Goal: Information Seeking & Learning: Check status

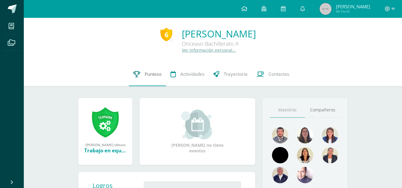
click at [151, 74] on span "Punteos" at bounding box center [153, 74] width 17 height 6
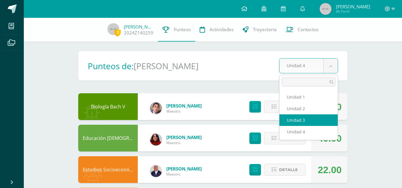
select select "Unidad 3"
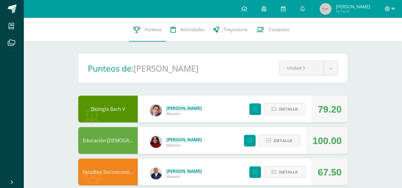
click at [391, 8] on span at bounding box center [390, 9] width 10 height 7
click at [377, 42] on span "Cerrar sesión" at bounding box center [374, 41] width 27 height 6
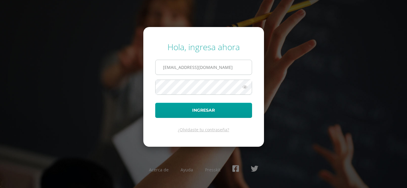
click at [160, 67] on input "[EMAIL_ADDRESS][DOMAIN_NAME]" at bounding box center [203, 67] width 96 height 15
type input "[EMAIL_ADDRESS][DOMAIN_NAME]"
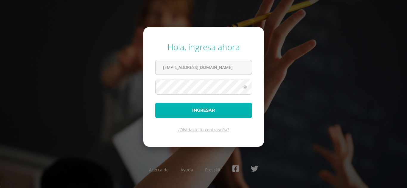
click at [206, 114] on button "Ingresar" at bounding box center [203, 110] width 97 height 15
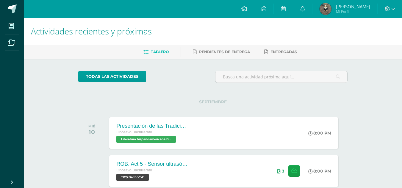
click at [350, 5] on span "Elizabeth Sarai" at bounding box center [353, 7] width 34 height 6
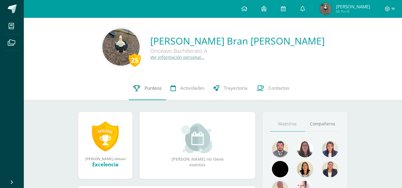
click at [147, 92] on link "Punteos" at bounding box center [147, 89] width 37 height 24
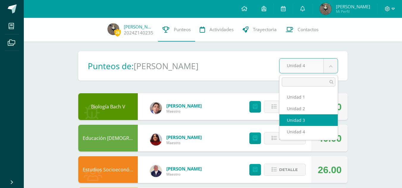
select select "Unidad 3"
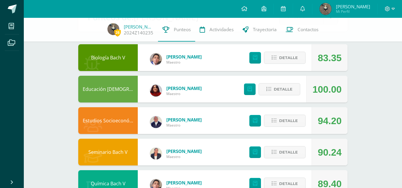
scroll to position [50, 0]
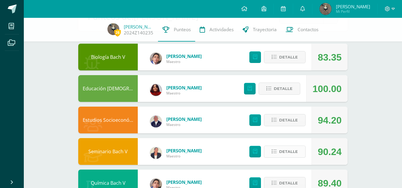
click at [280, 155] on span "Detalle" at bounding box center [288, 151] width 19 height 11
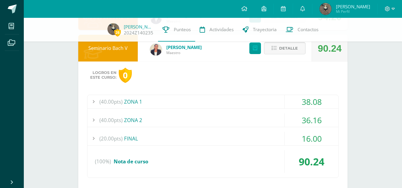
scroll to position [154, 0]
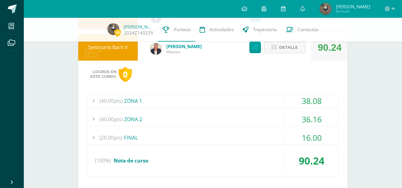
click at [96, 103] on div at bounding box center [94, 100] width 12 height 13
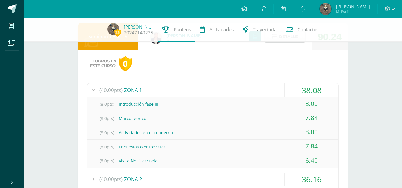
scroll to position [194, 0]
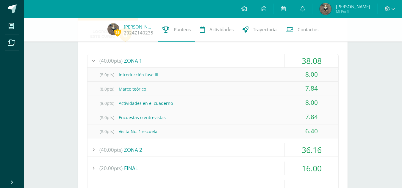
click at [95, 147] on div at bounding box center [94, 149] width 12 height 13
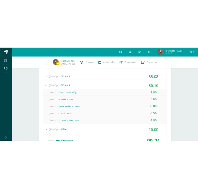
scroll to position [197, 0]
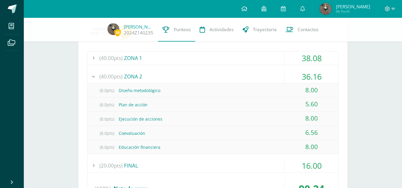
drag, startPoint x: 306, startPoint y: 135, endPoint x: 337, endPoint y: 132, distance: 31.4
click at [337, 132] on div "6.56" at bounding box center [312, 132] width 54 height 13
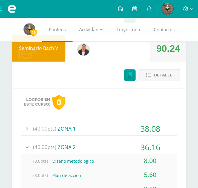
scroll to position [250, 0]
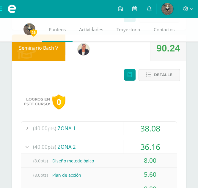
click at [28, 127] on div at bounding box center [27, 128] width 12 height 13
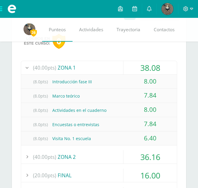
scroll to position [311, 0]
click at [25, 64] on div at bounding box center [27, 67] width 12 height 13
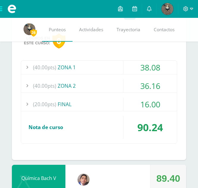
click at [26, 86] on div at bounding box center [27, 85] width 12 height 13
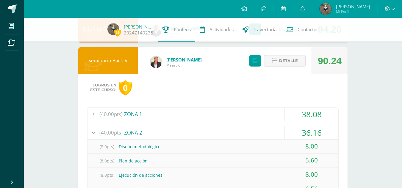
scroll to position [141, 0]
click at [272, 55] on button "Detalle" at bounding box center [285, 61] width 42 height 12
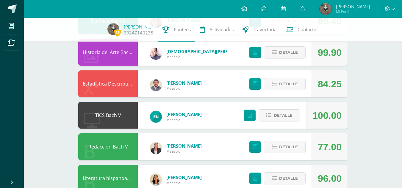
scroll to position [213, 0]
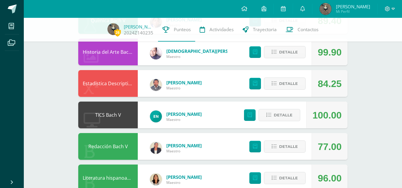
drag, startPoint x: 319, startPoint y: 148, endPoint x: 355, endPoint y: 148, distance: 36.0
click at [355, 148] on div "Pendiente Punteos de: Elizabeth Sarai Unidad 3 Unidad 1 Unidad 2 Unidad 3 Unida…" at bounding box center [212, 67] width 293 height 525
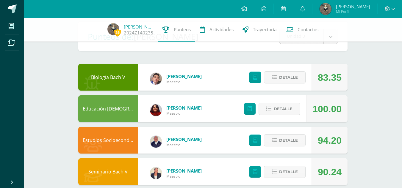
scroll to position [0, 0]
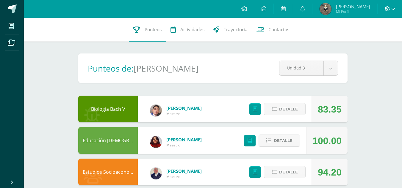
click at [388, 8] on icon at bounding box center [387, 8] width 5 height 5
click at [371, 41] on span "Cerrar sesión" at bounding box center [374, 41] width 27 height 6
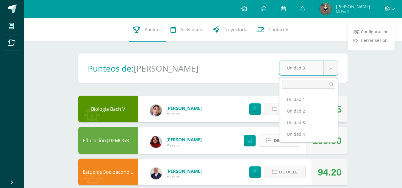
drag, startPoint x: 293, startPoint y: 140, endPoint x: 293, endPoint y: 137, distance: 3.3
select select "Unidad 4"
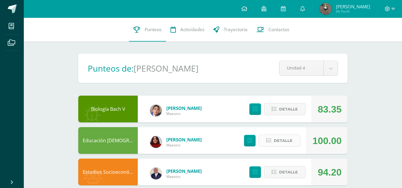
click at [293, 137] on span "Detalle" at bounding box center [283, 140] width 19 height 11
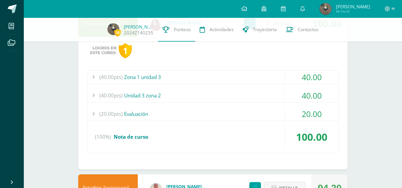
scroll to position [59, 0]
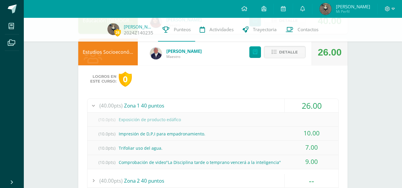
scroll to position [118, 0]
drag, startPoint x: 118, startPoint y: 133, endPoint x: 329, endPoint y: 134, distance: 211.1
click at [329, 134] on div "(10.0pts) Impresión de D,P,I para empadronamiento. 10.00" at bounding box center [213, 134] width 251 height 14
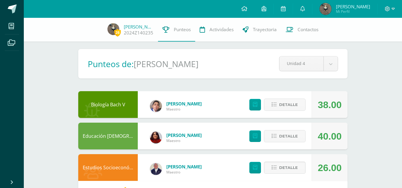
scroll to position [2, 0]
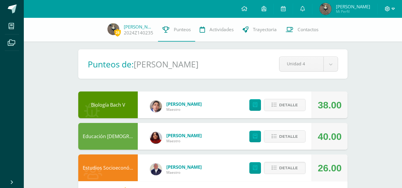
click at [393, 10] on icon at bounding box center [393, 8] width 3 height 5
click at [380, 39] on span "Cerrar sesión" at bounding box center [374, 41] width 27 height 6
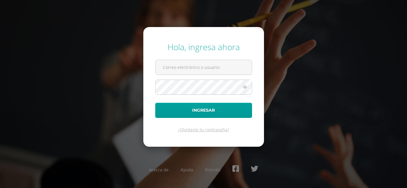
type input "[EMAIL_ADDRESS][DOMAIN_NAME]"
click at [161, 68] on input "[EMAIL_ADDRESS][DOMAIN_NAME]" at bounding box center [203, 67] width 96 height 15
